Goal: Task Accomplishment & Management: Manage account settings

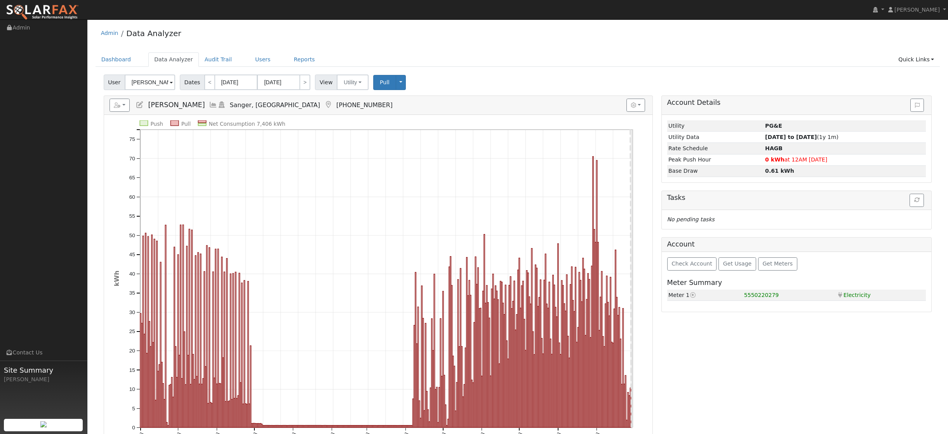
scroll to position [31, 0]
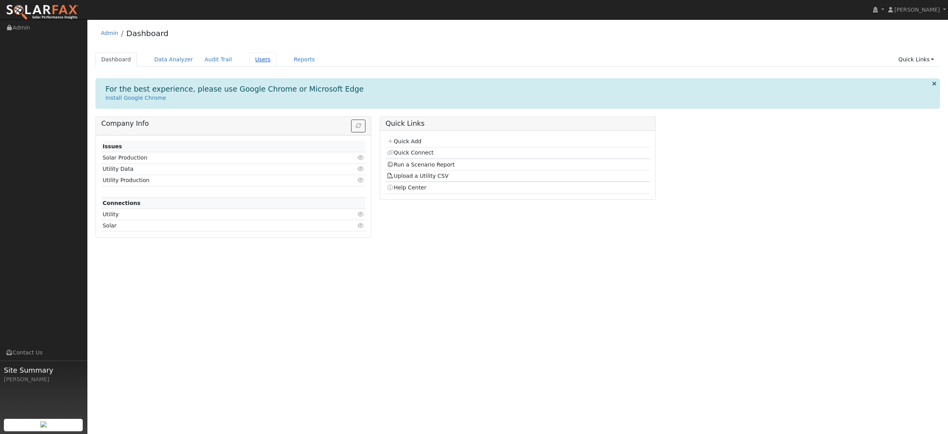
click at [252, 63] on link "Users" at bounding box center [262, 59] width 27 height 14
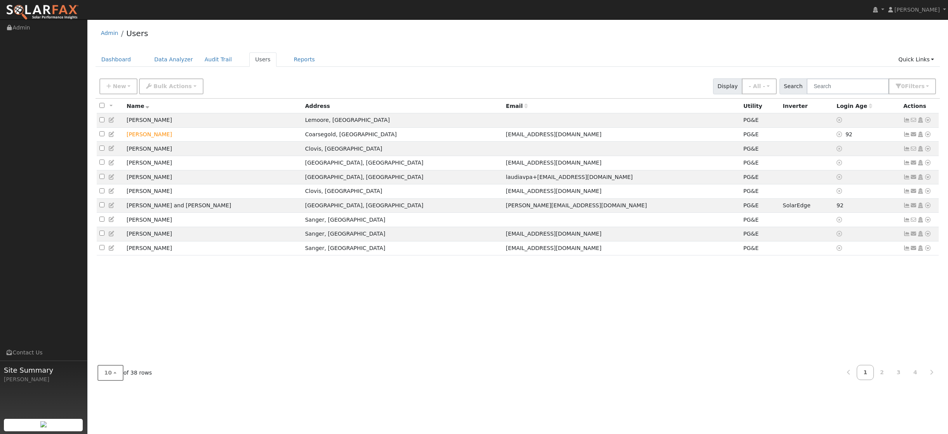
click at [119, 375] on button "10" at bounding box center [111, 373] width 26 height 16
click at [106, 357] on link "100" at bounding box center [125, 355] width 54 height 11
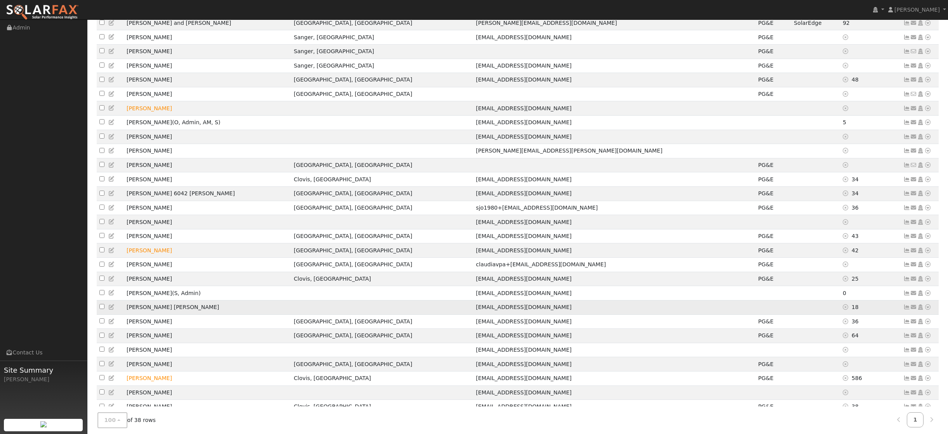
scroll to position [182, 0]
click at [908, 282] on icon at bounding box center [907, 279] width 7 height 5
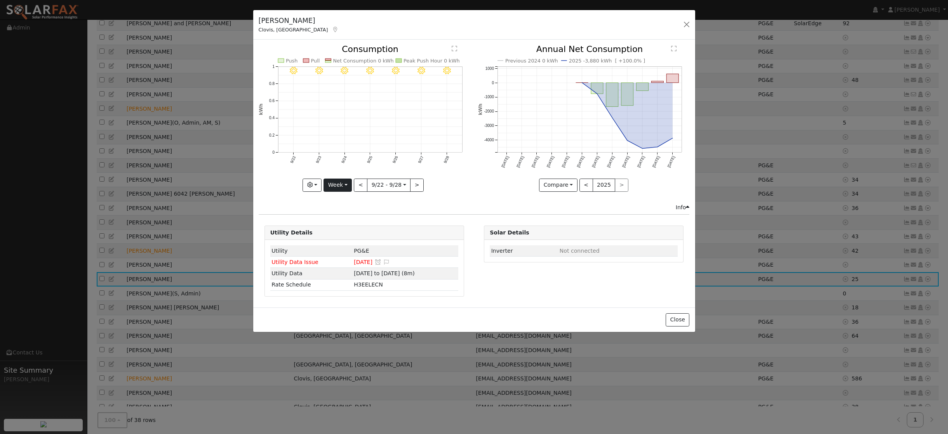
click at [345, 183] on button "Week" at bounding box center [338, 185] width 28 height 13
click at [343, 232] on link "Year" at bounding box center [351, 233] width 54 height 11
type input "2024-09-01"
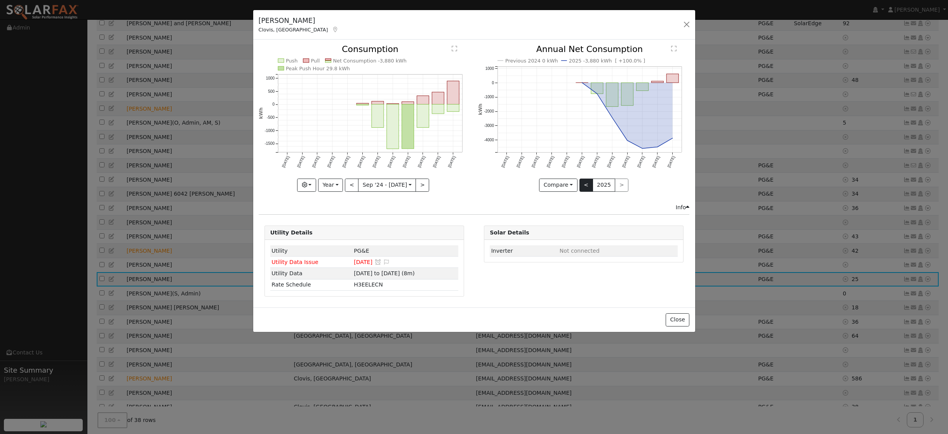
click at [590, 185] on button "<" at bounding box center [587, 185] width 14 height 13
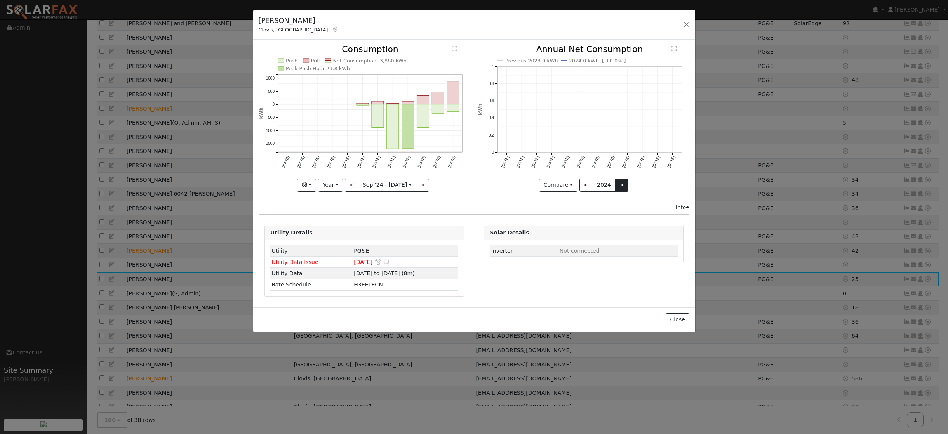
click at [618, 184] on button ">" at bounding box center [622, 185] width 14 height 13
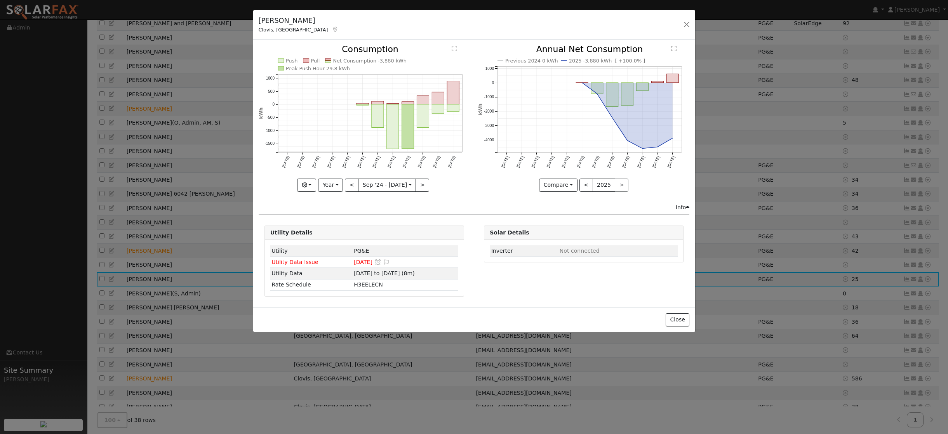
scroll to position [180, 0]
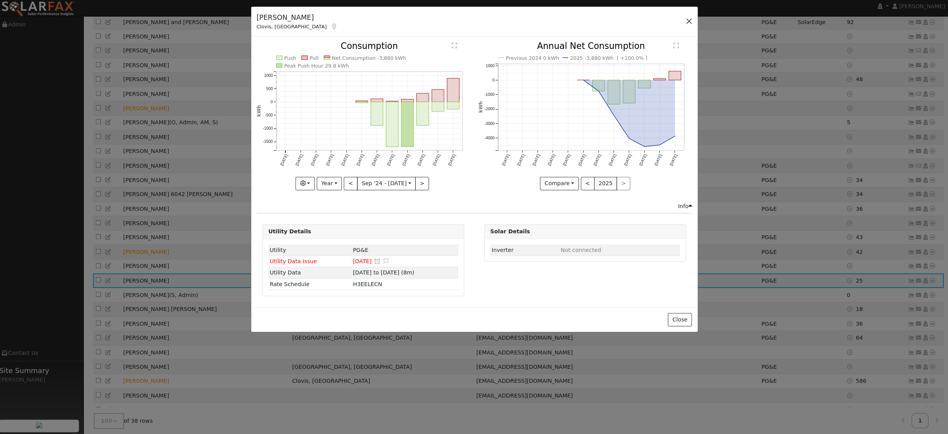
click at [682, 19] on button "button" at bounding box center [686, 24] width 11 height 11
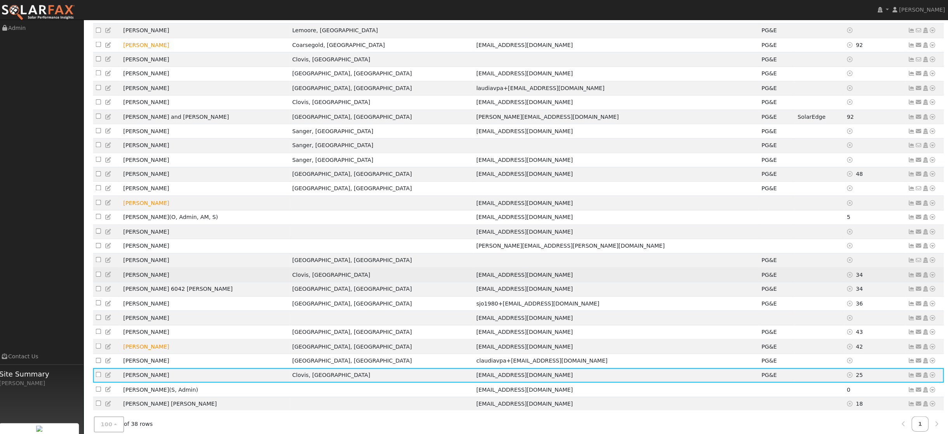
scroll to position [90, 0]
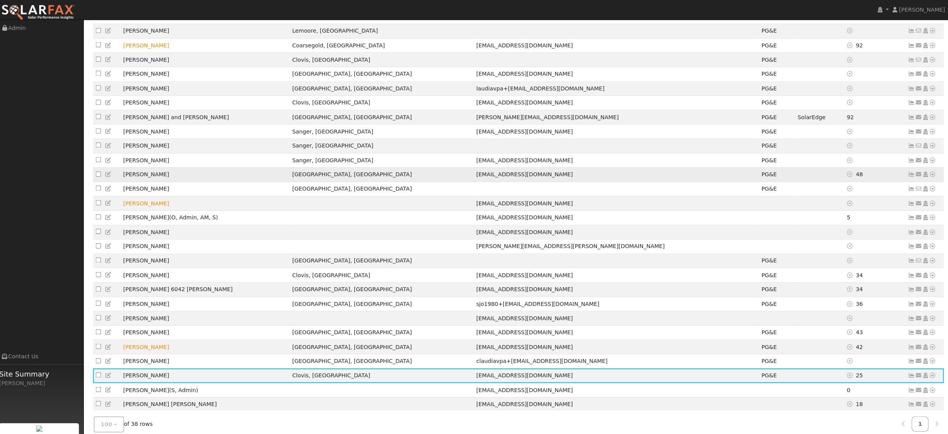
click at [904, 175] on icon at bounding box center [907, 172] width 7 height 5
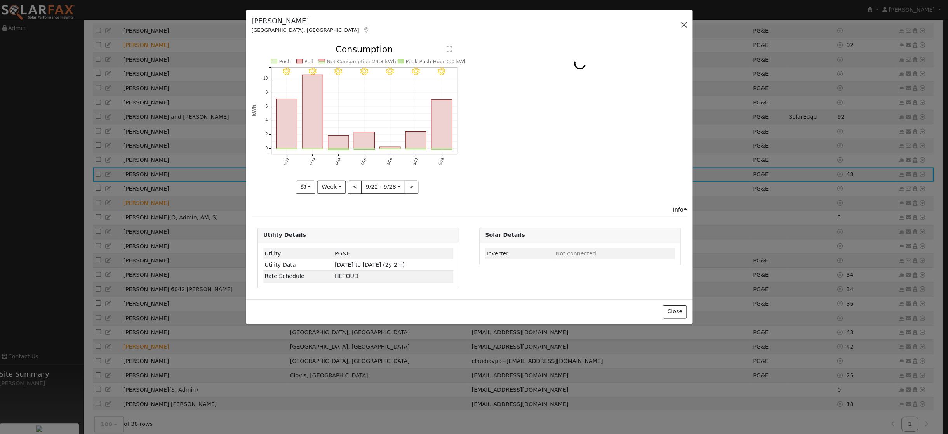
click at [676, 27] on button "button" at bounding box center [681, 24] width 11 height 11
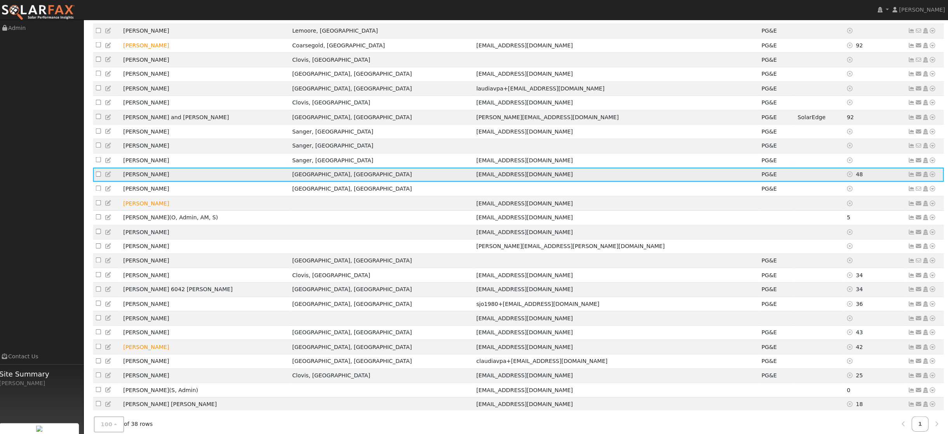
click at [917, 175] on icon at bounding box center [920, 172] width 7 height 5
